Goal: Task Accomplishment & Management: Manage account settings

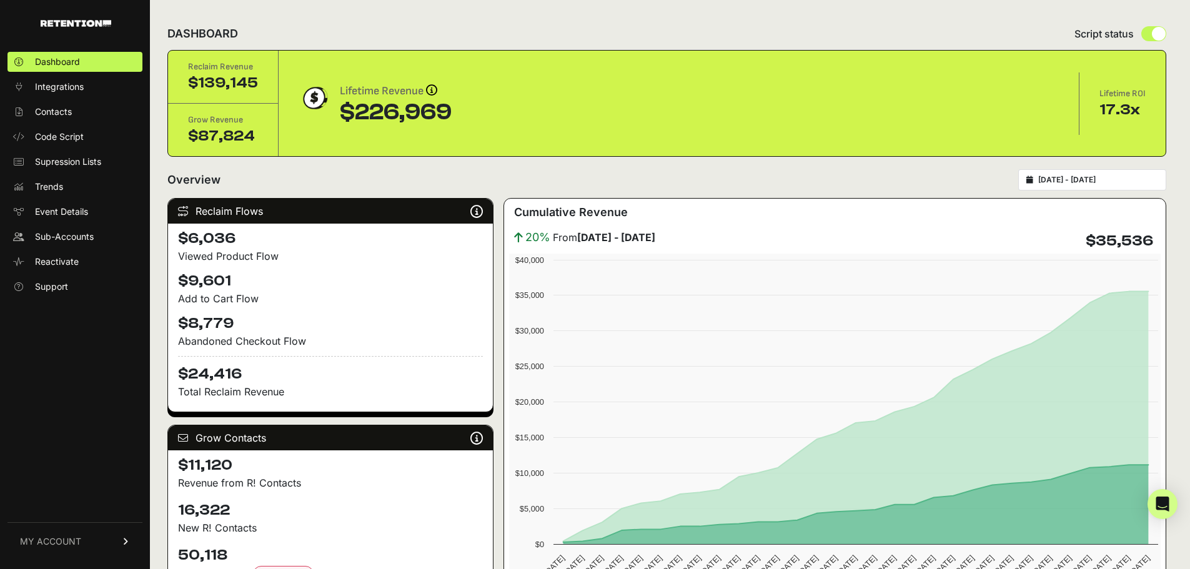
click at [1084, 190] on form "Overview [DATE] - [DATE]" at bounding box center [666, 183] width 999 height 29
click at [1090, 184] on input "[DATE] - [DATE]" at bounding box center [1099, 180] width 120 height 10
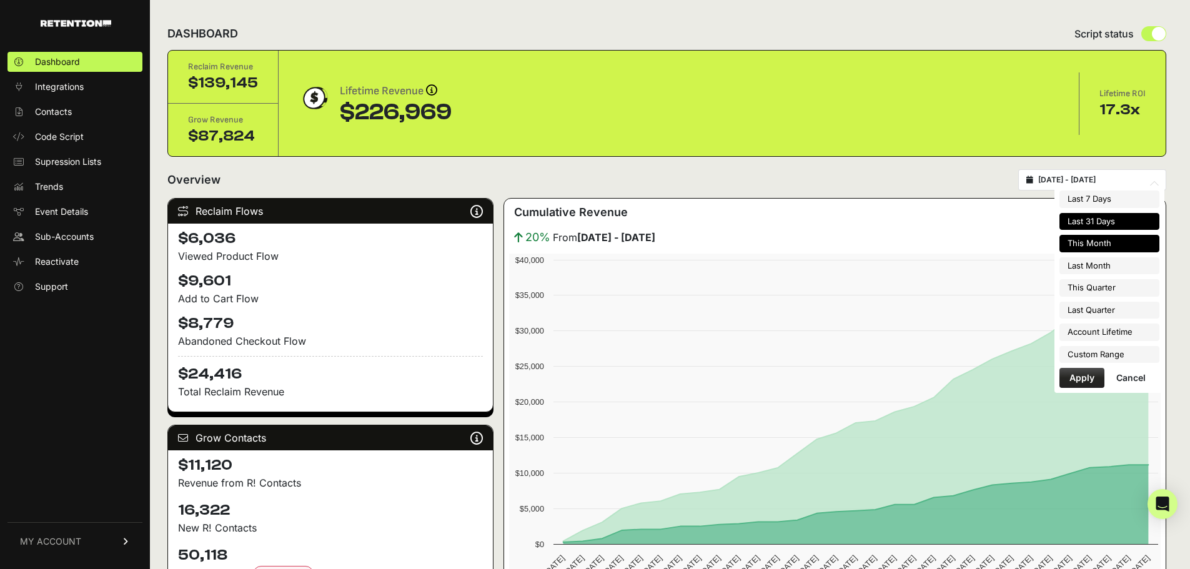
click at [1134, 245] on li "This Month" at bounding box center [1110, 243] width 100 height 17
type input "[DATE] - [DATE]"
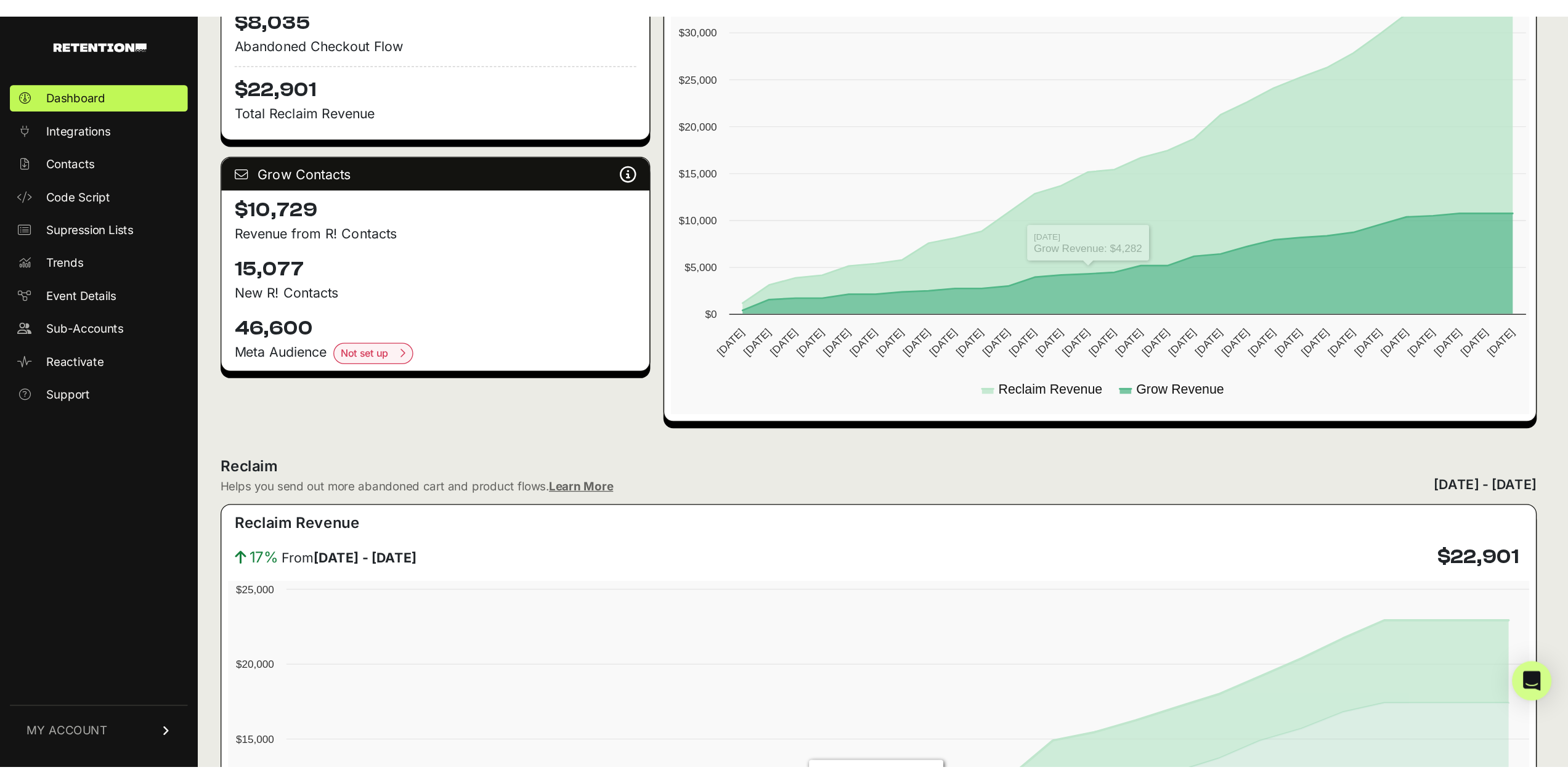
scroll to position [184, 0]
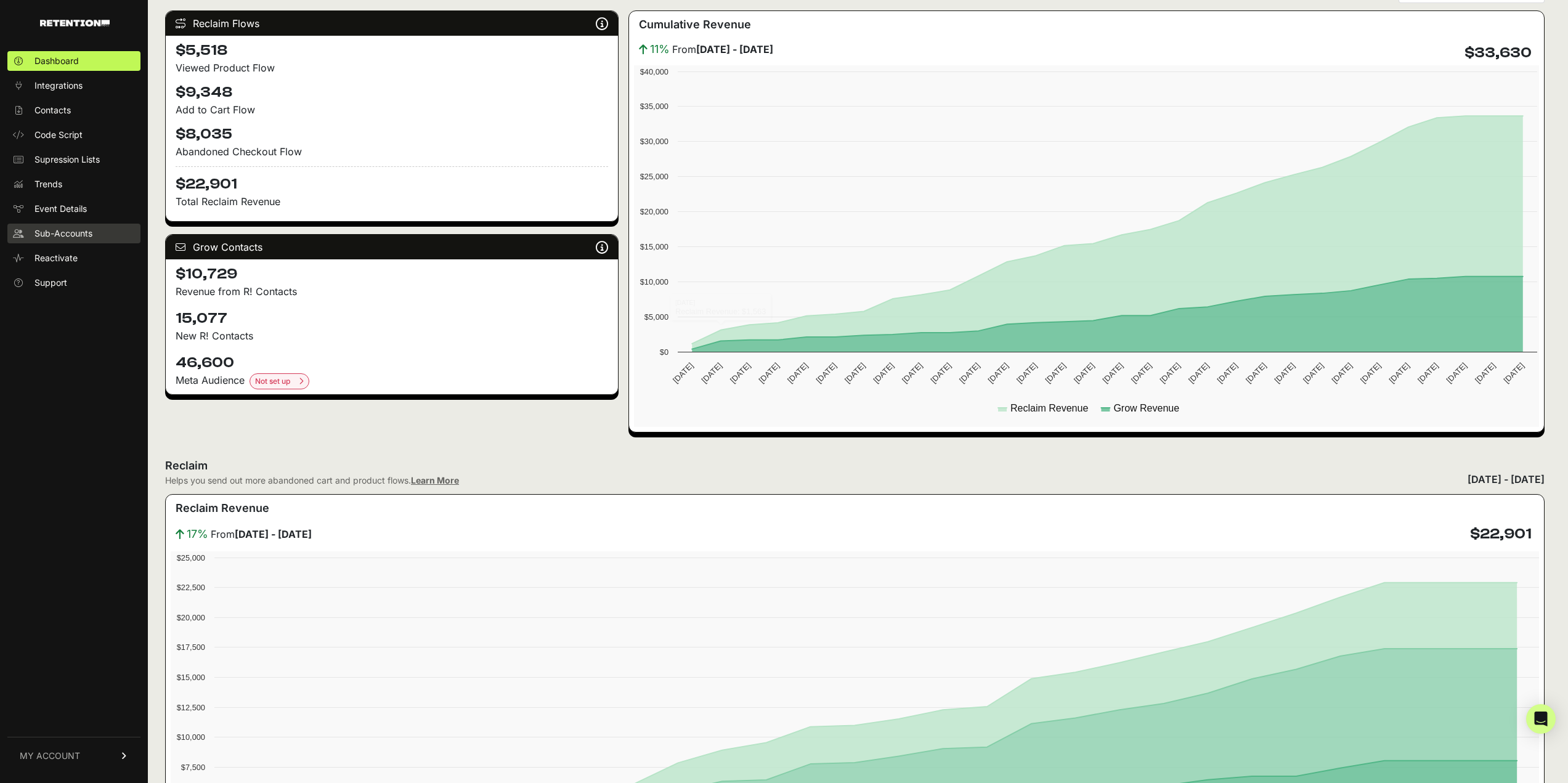
click at [62, 231] on span "Sub-Accounts" at bounding box center [63, 234] width 58 height 12
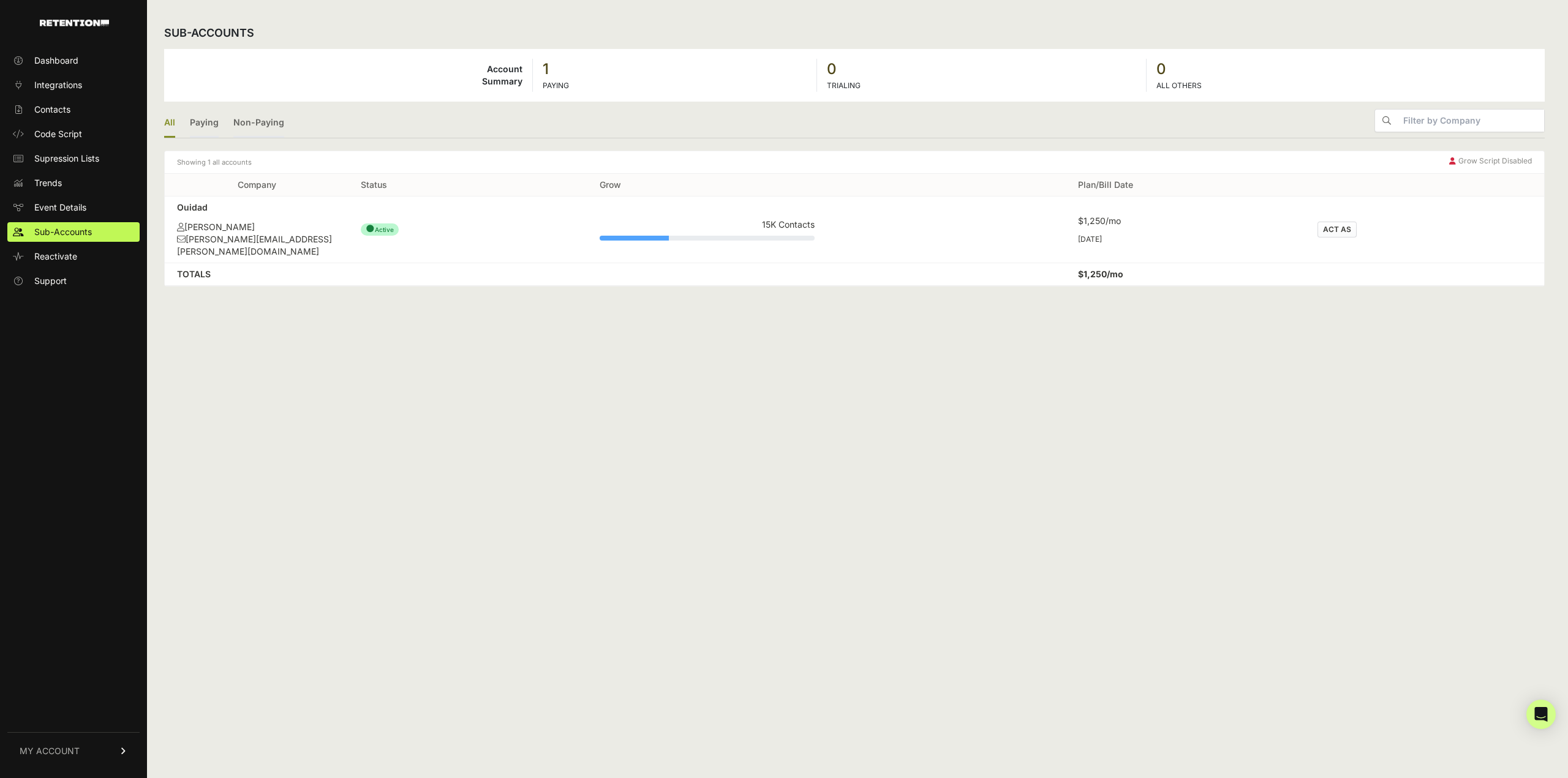
click at [1340, 221] on button "ACT AS" at bounding box center [1337, 229] width 39 height 16
